Goal: Task Accomplishment & Management: Use online tool/utility

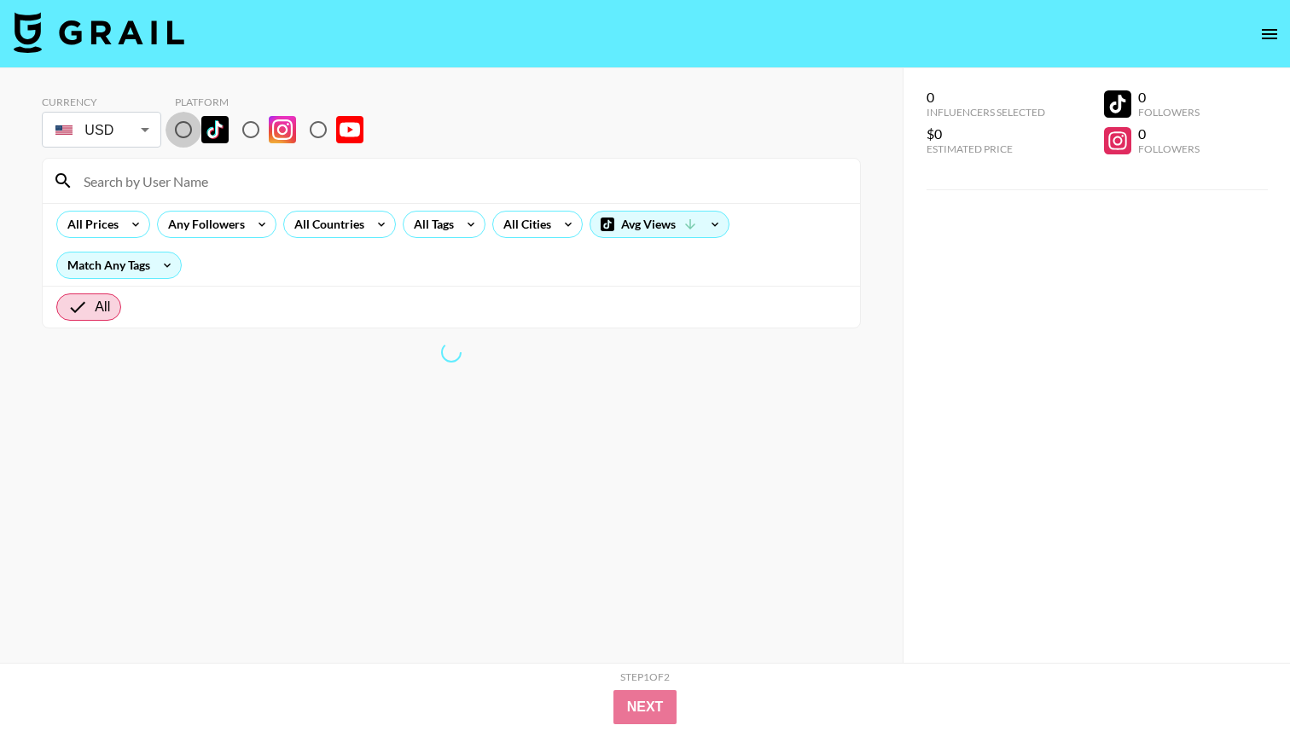
click at [183, 130] on input "radio" at bounding box center [183, 130] width 36 height 36
radio input "true"
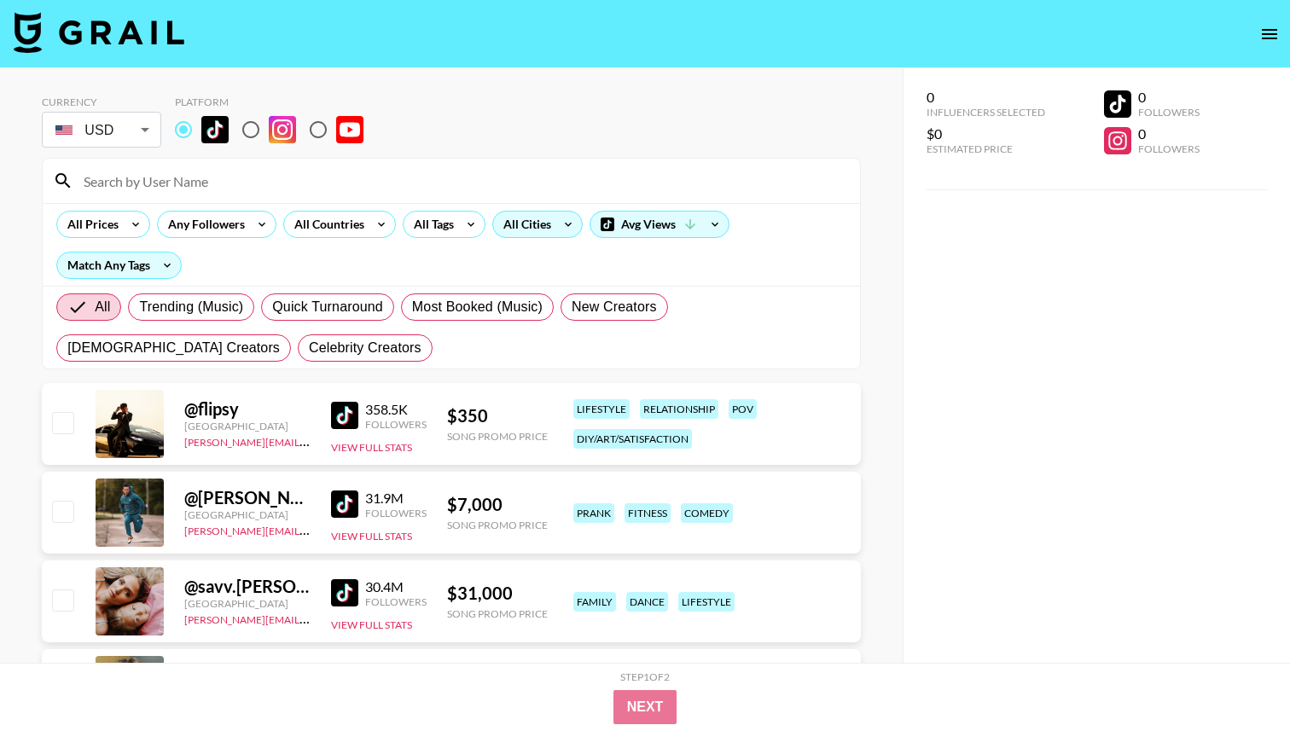
click at [537, 229] on div "All Cities" at bounding box center [523, 225] width 61 height 26
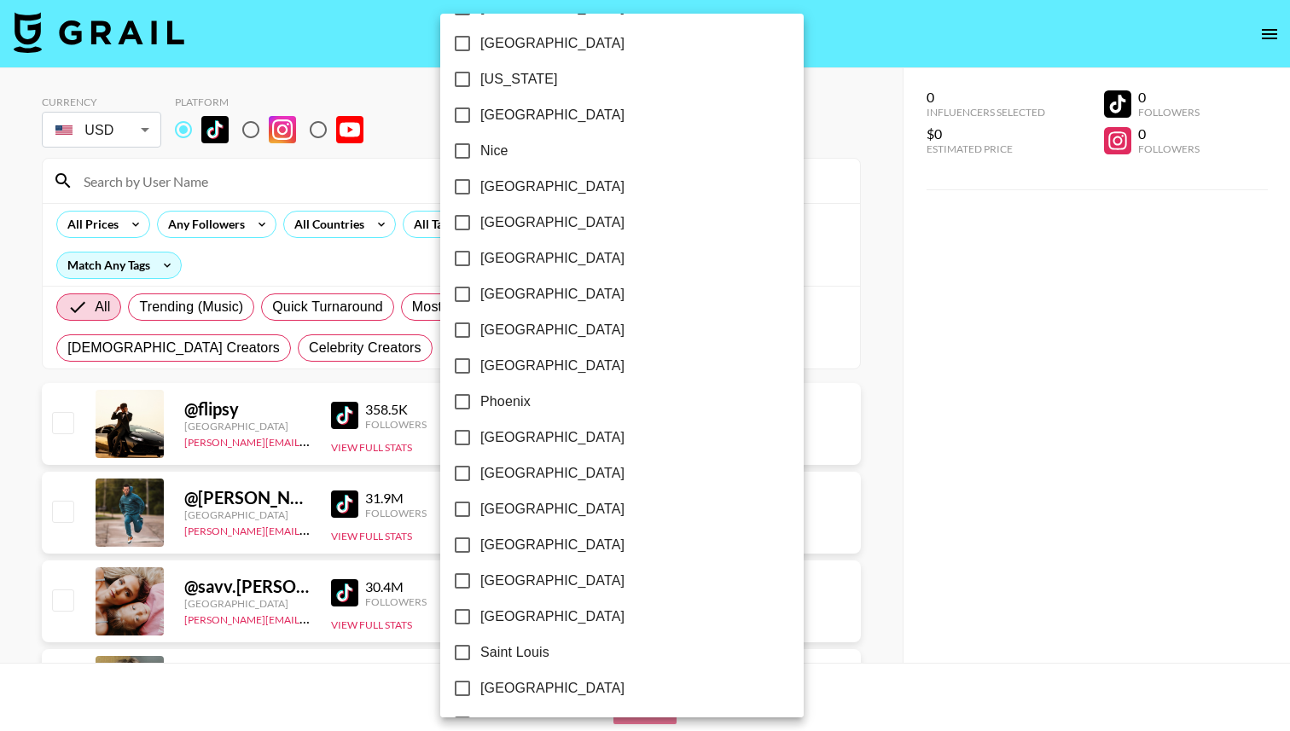
scroll to position [1750, 0]
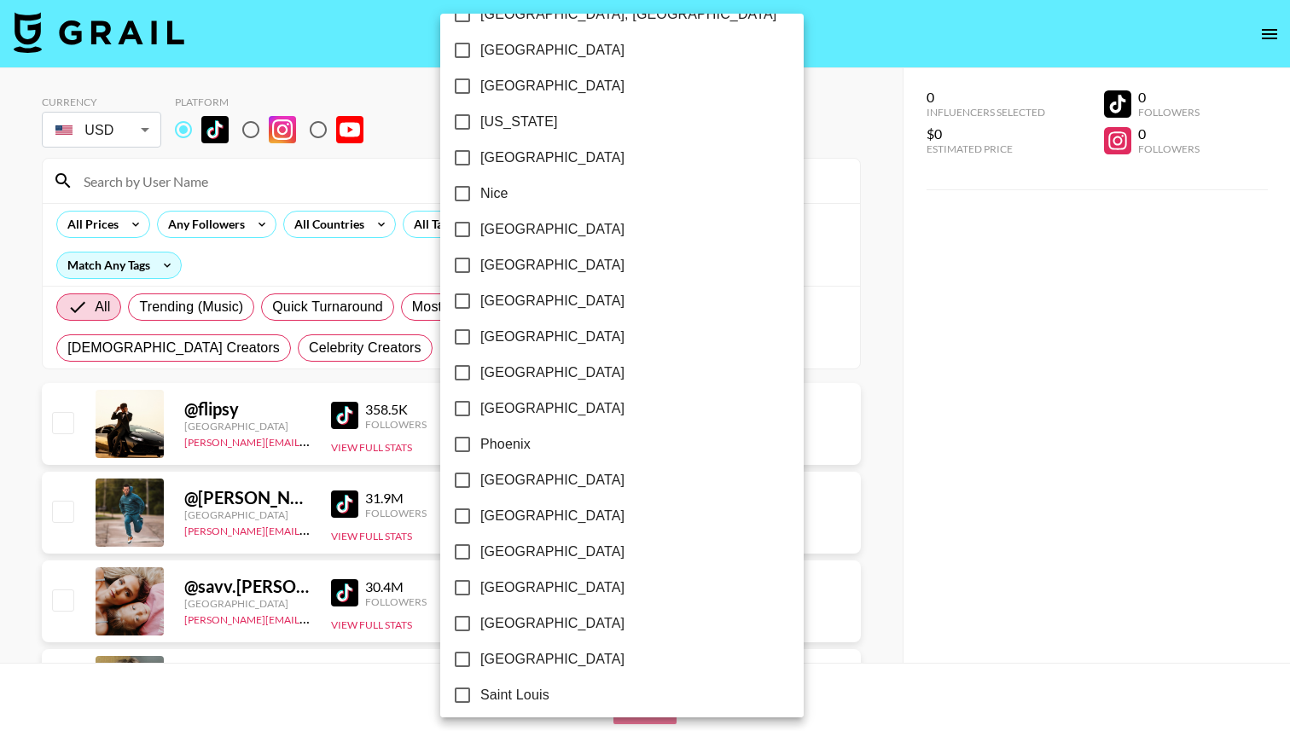
click at [465, 123] on input "[US_STATE]" at bounding box center [462, 122] width 36 height 36
checkbox input "true"
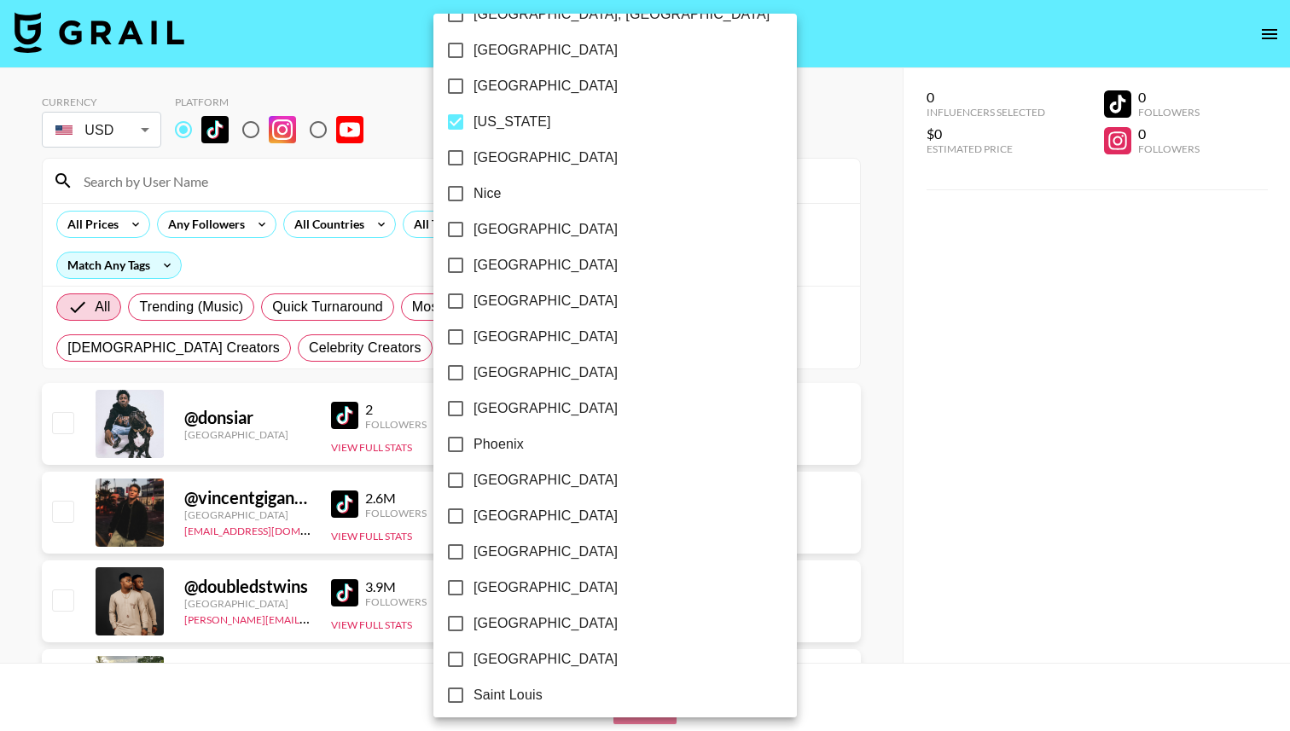
click at [754, 169] on div at bounding box center [645, 365] width 1290 height 731
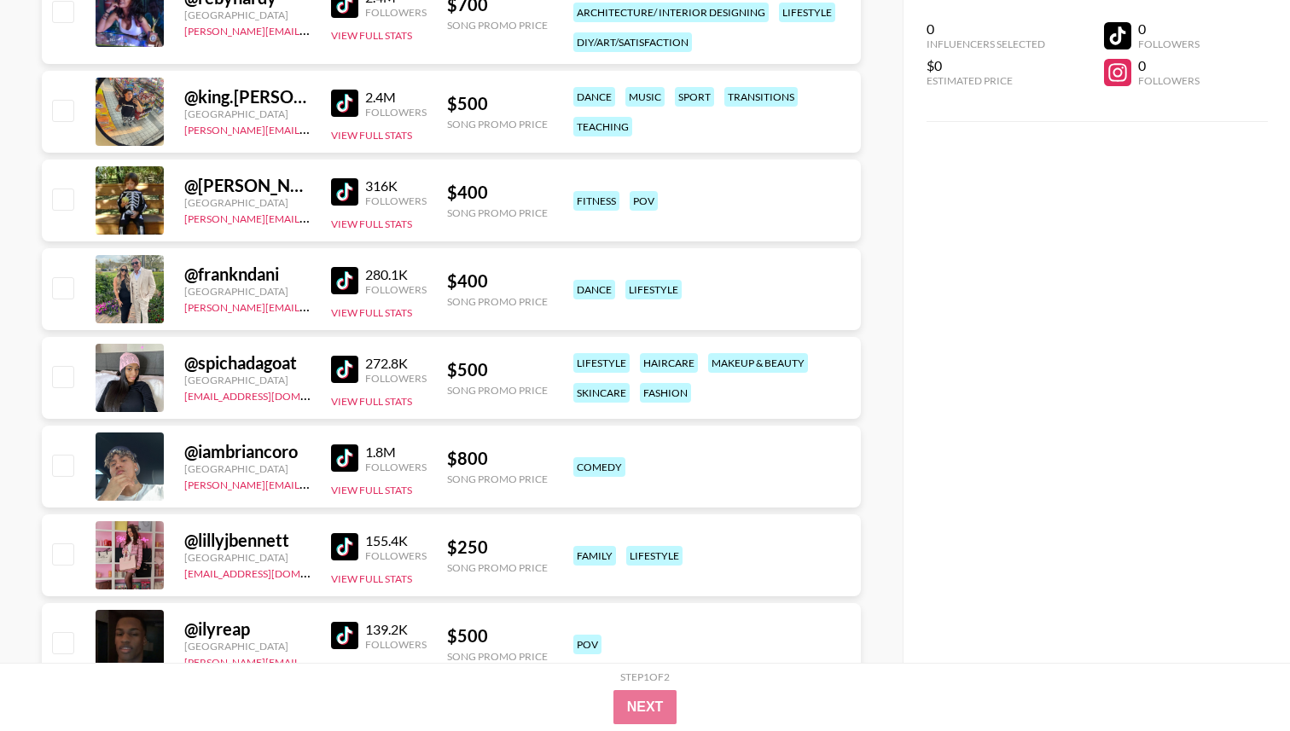
scroll to position [4695, 0]
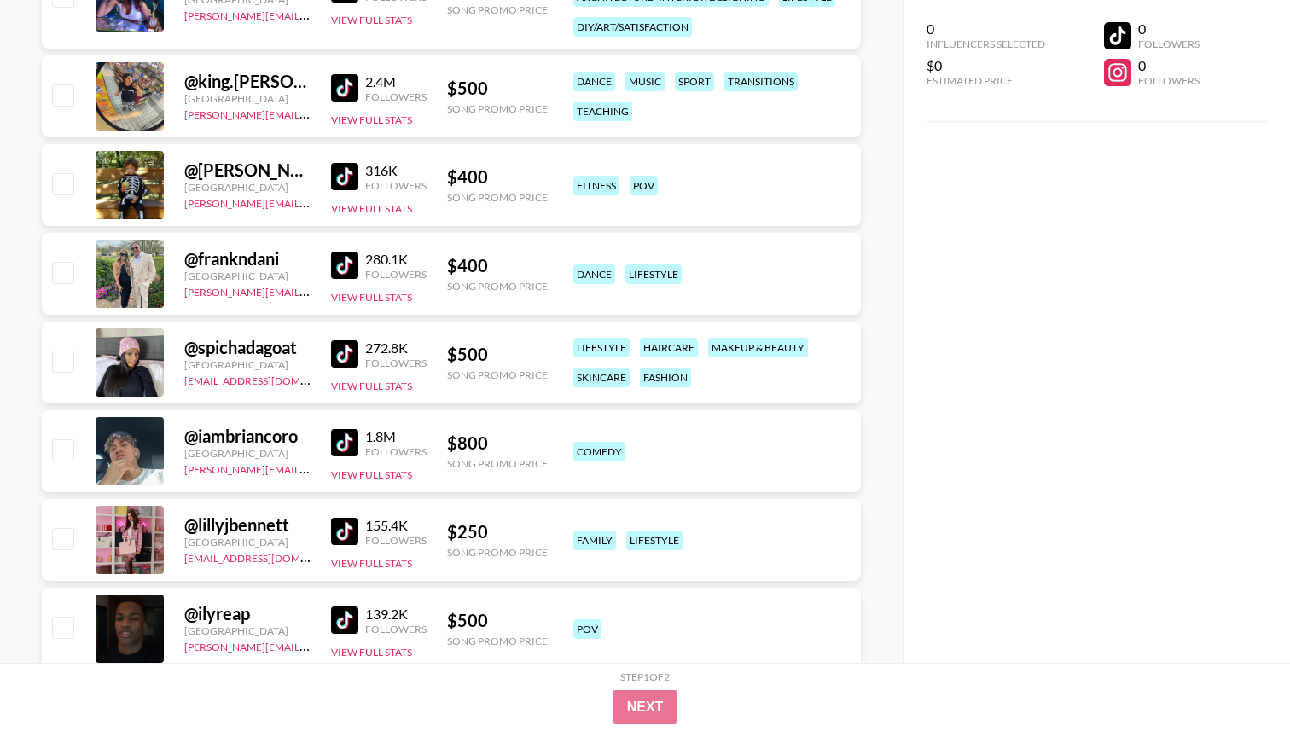
click at [341, 86] on img at bounding box center [344, 87] width 27 height 27
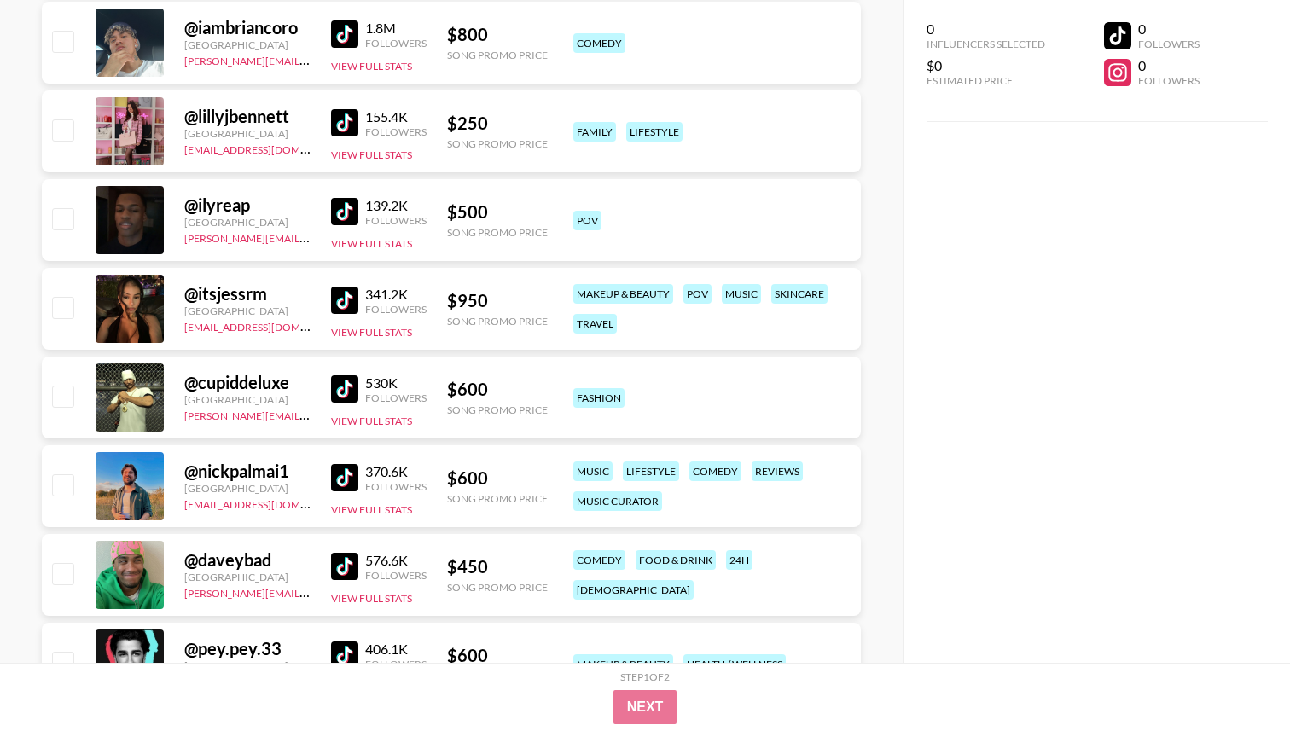
scroll to position [5209, 0]
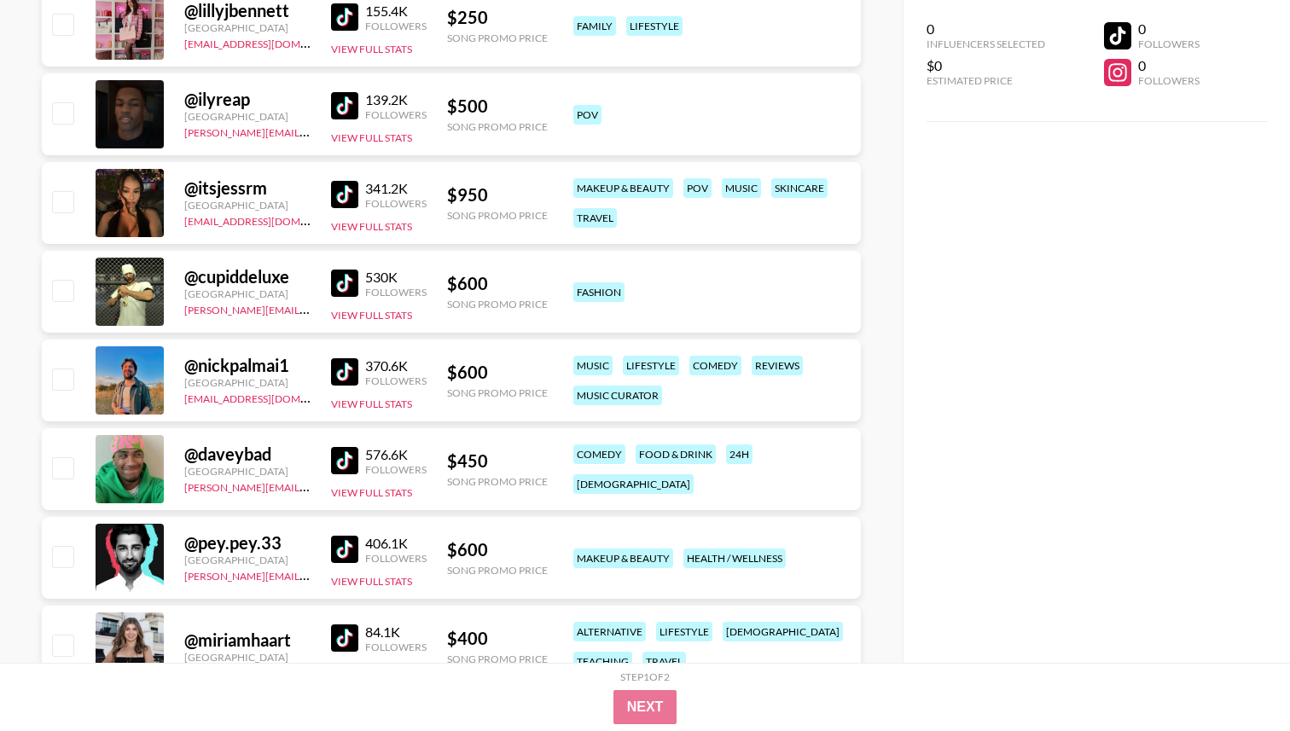
click at [350, 281] on img at bounding box center [344, 283] width 27 height 27
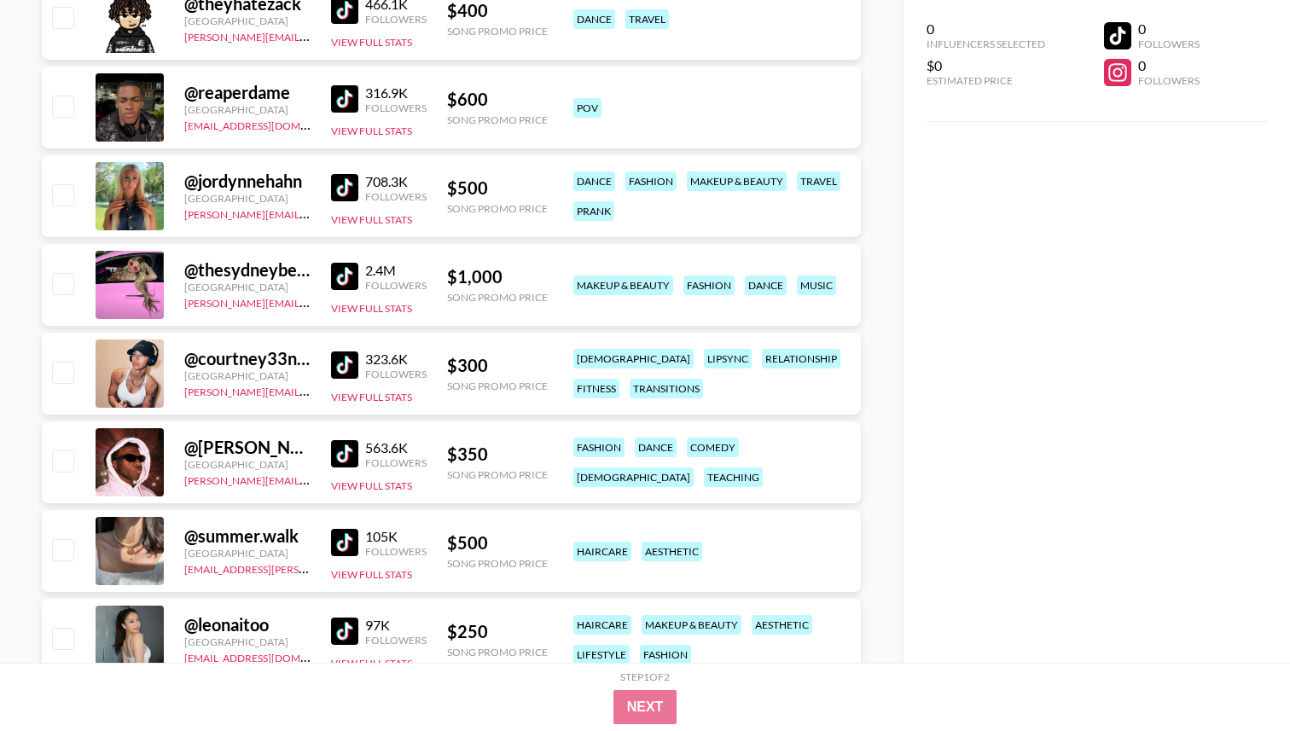
scroll to position [6935, 0]
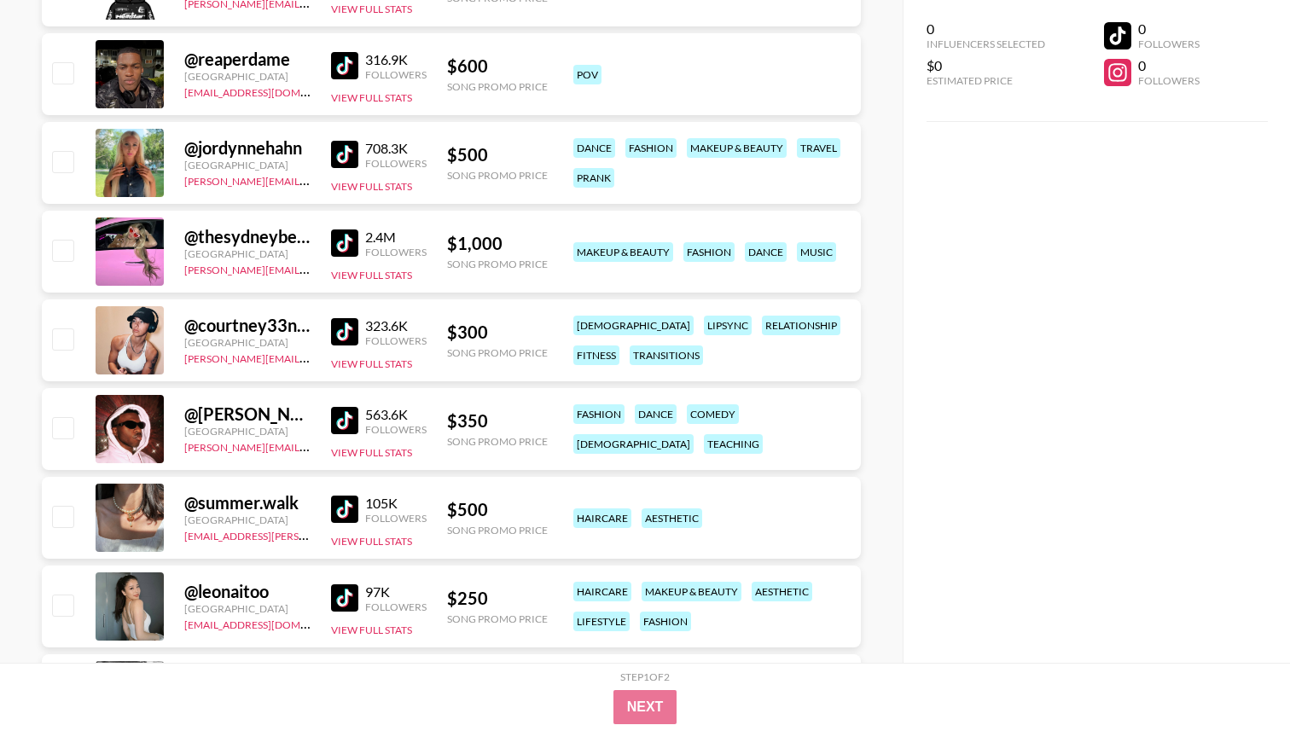
click at [347, 247] on img at bounding box center [344, 242] width 27 height 27
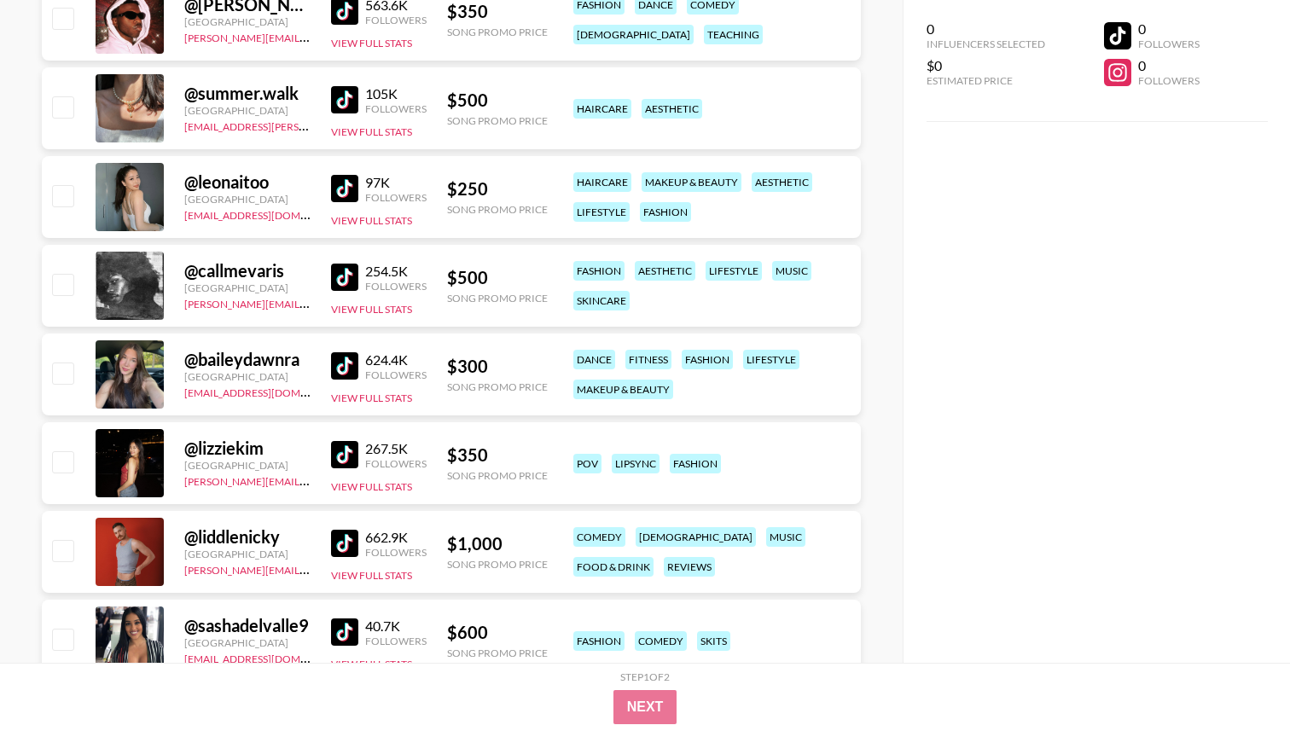
scroll to position [7497, 0]
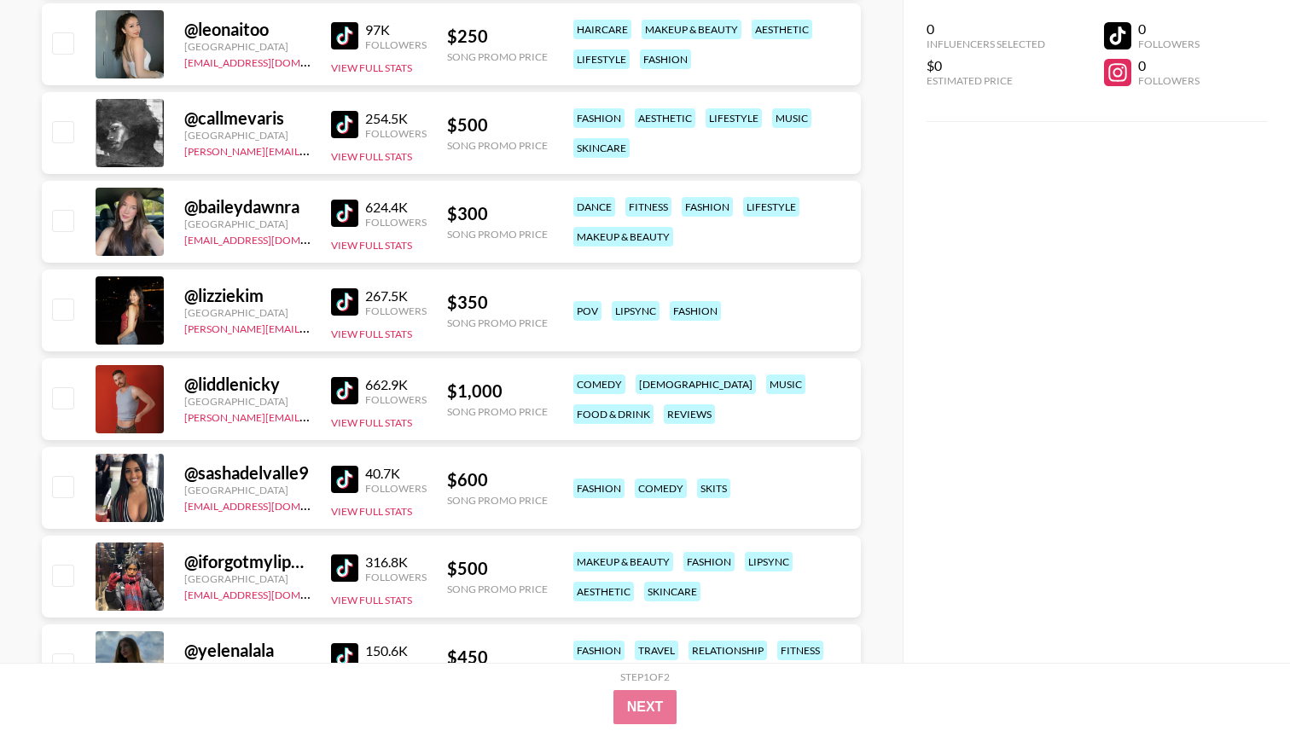
click at [349, 397] on img at bounding box center [344, 390] width 27 height 27
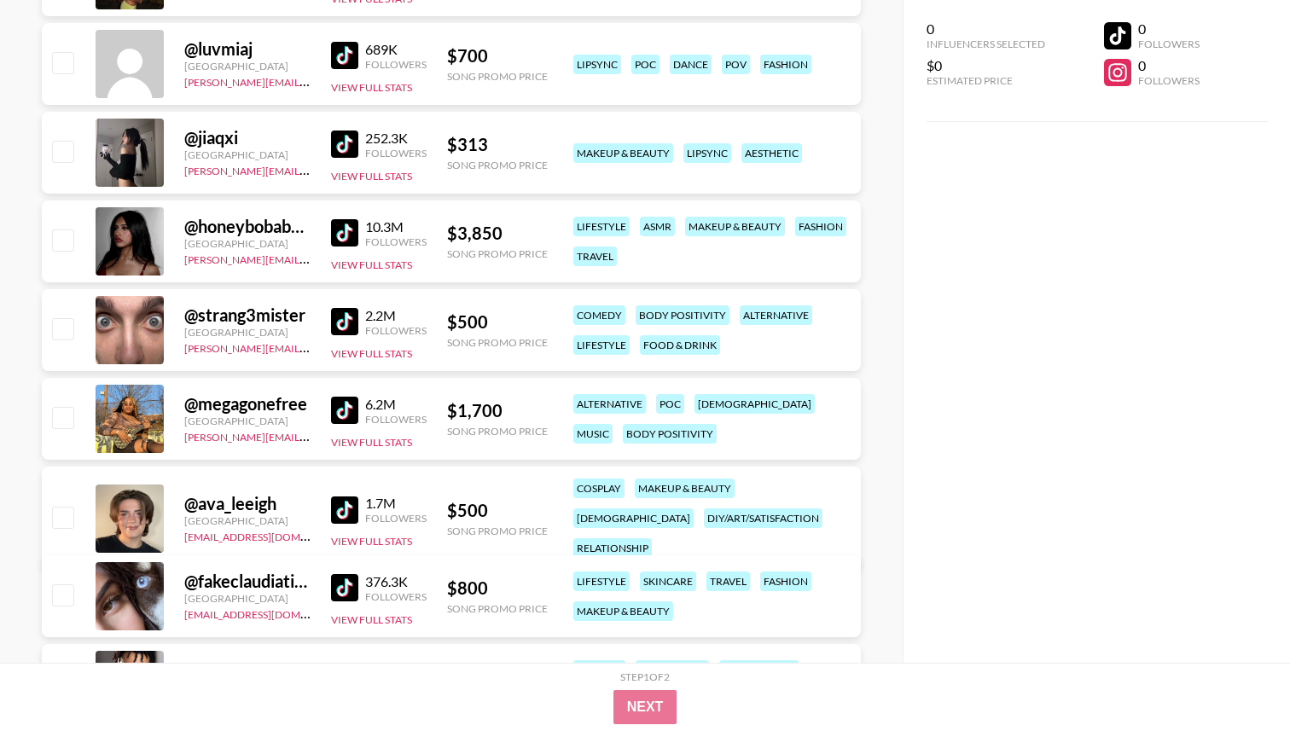
scroll to position [2909, 0]
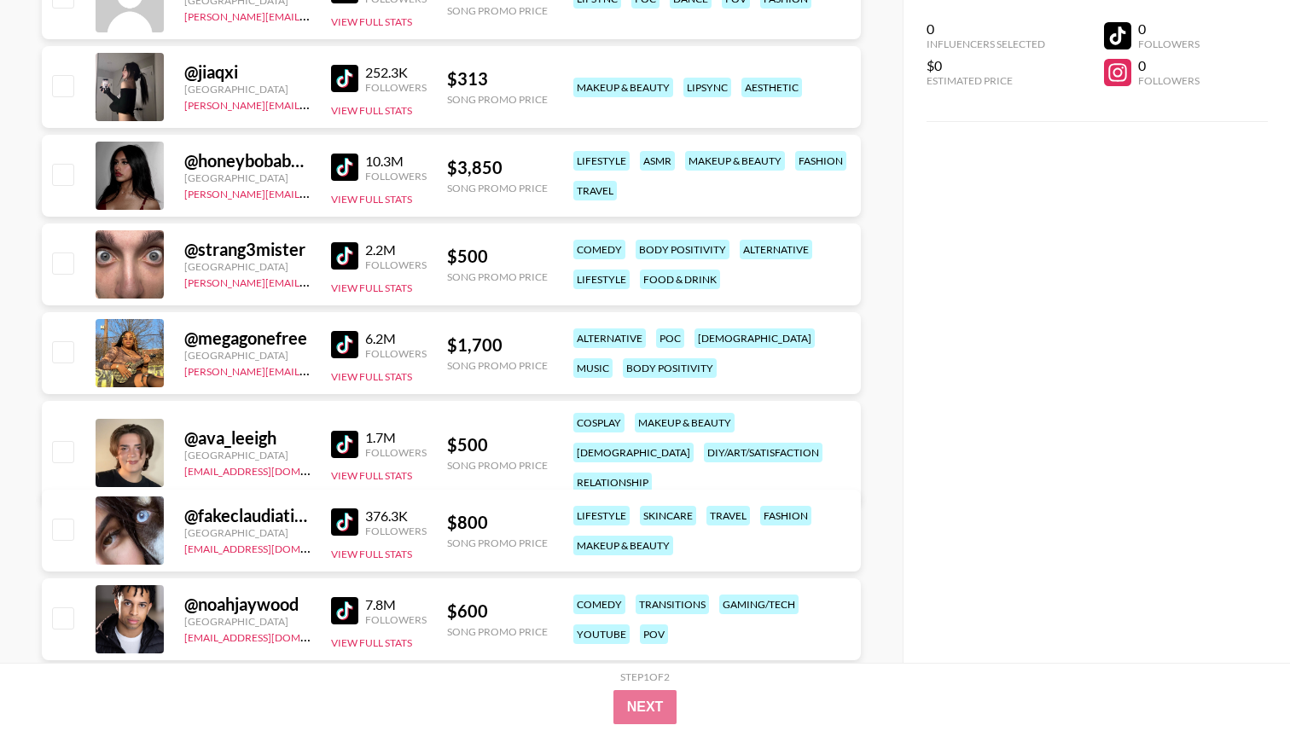
click at [342, 523] on img at bounding box center [344, 521] width 27 height 27
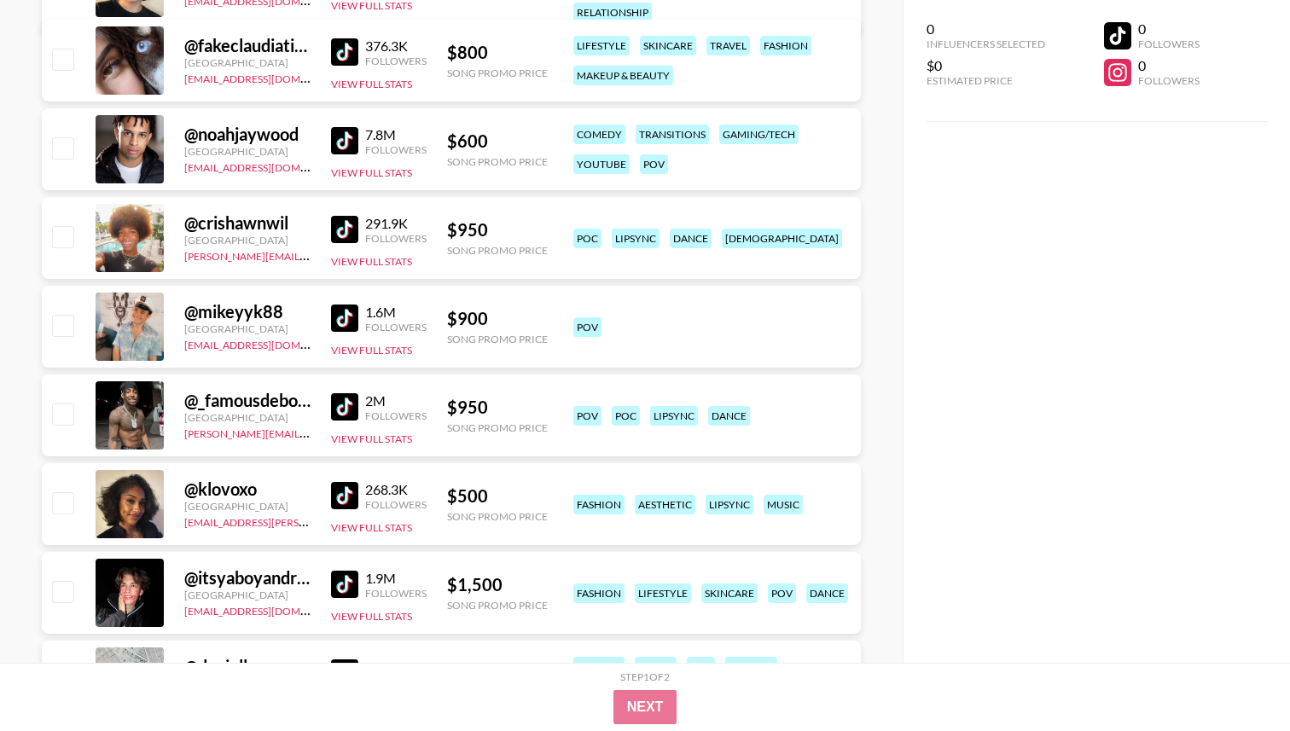
scroll to position [3401, 0]
